Goal: Information Seeking & Learning: Find specific fact

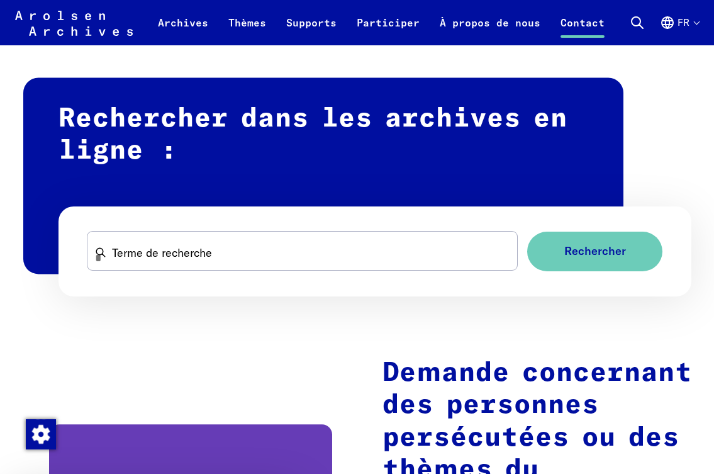
click at [146, 254] on input "Terme de recherche" at bounding box center [302, 251] width 430 height 38
type input "*"
type input "*****"
click at [613, 250] on span "Rechercher" at bounding box center [590, 251] width 62 height 13
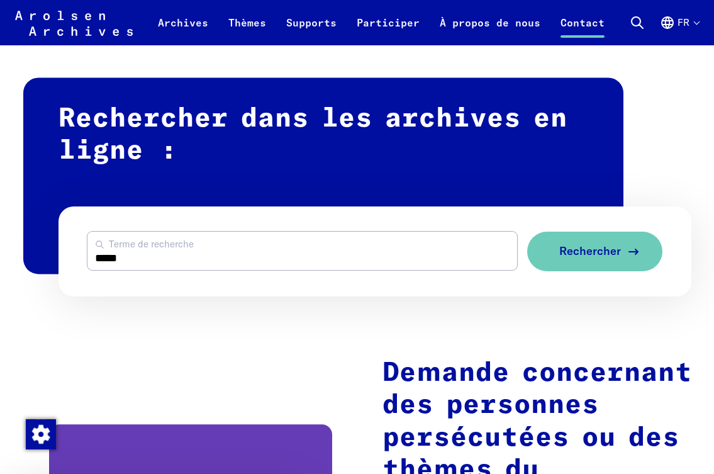
click at [578, 254] on span "Rechercher" at bounding box center [590, 251] width 62 height 13
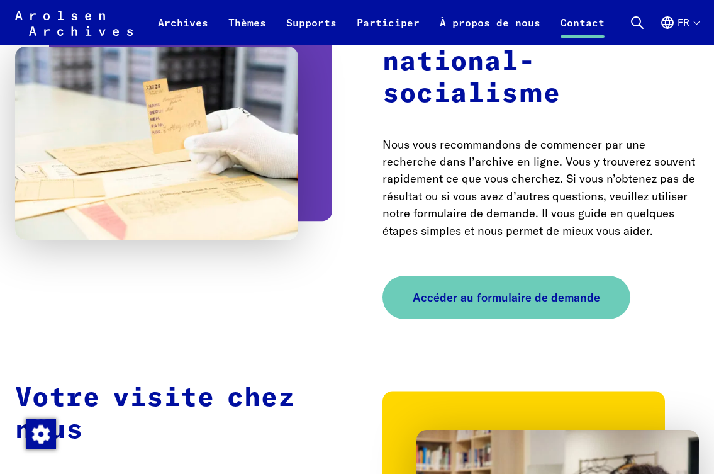
scroll to position [1447, 0]
